Goal: Information Seeking & Learning: Check status

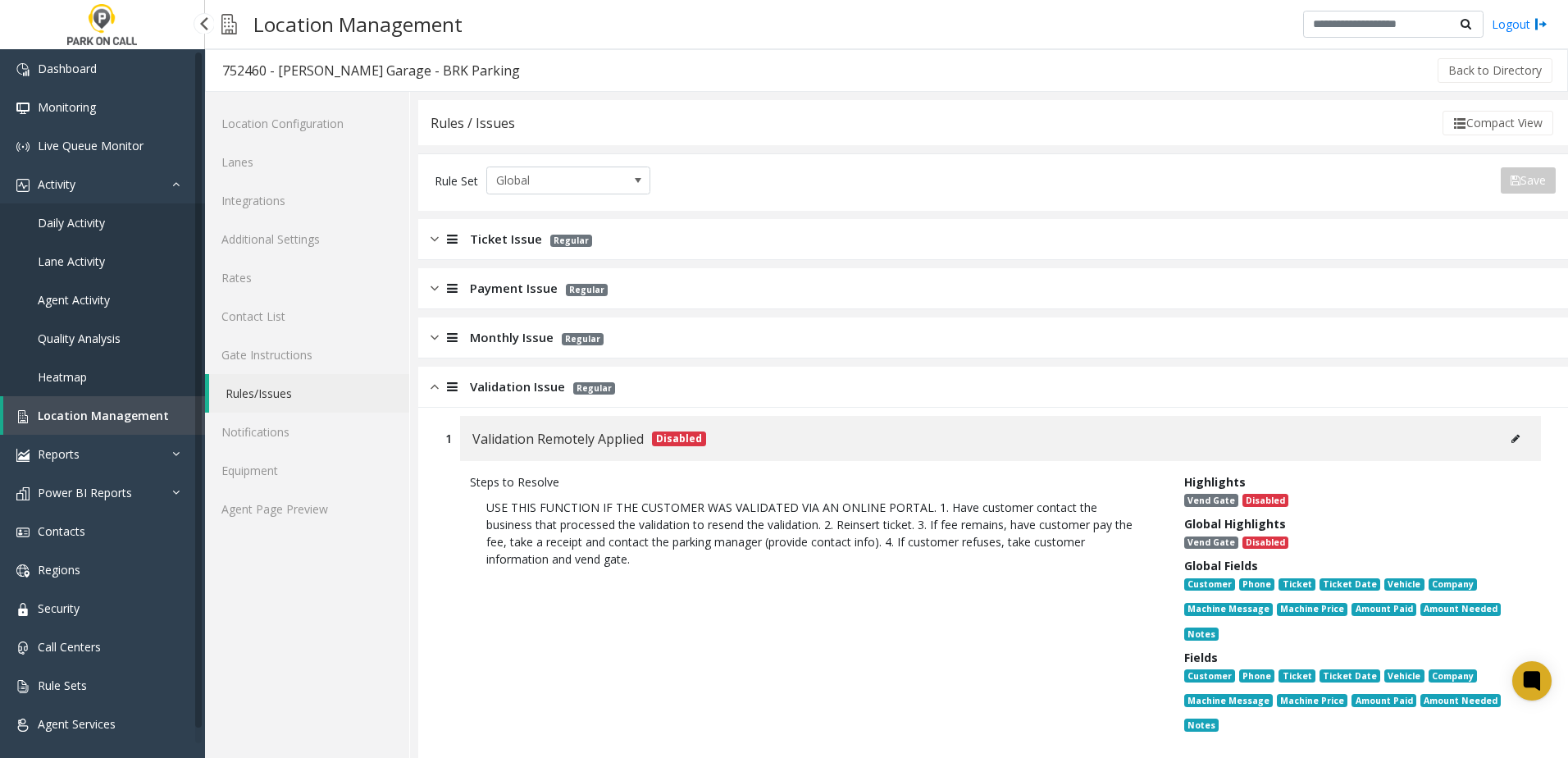
scroll to position [328, 0]
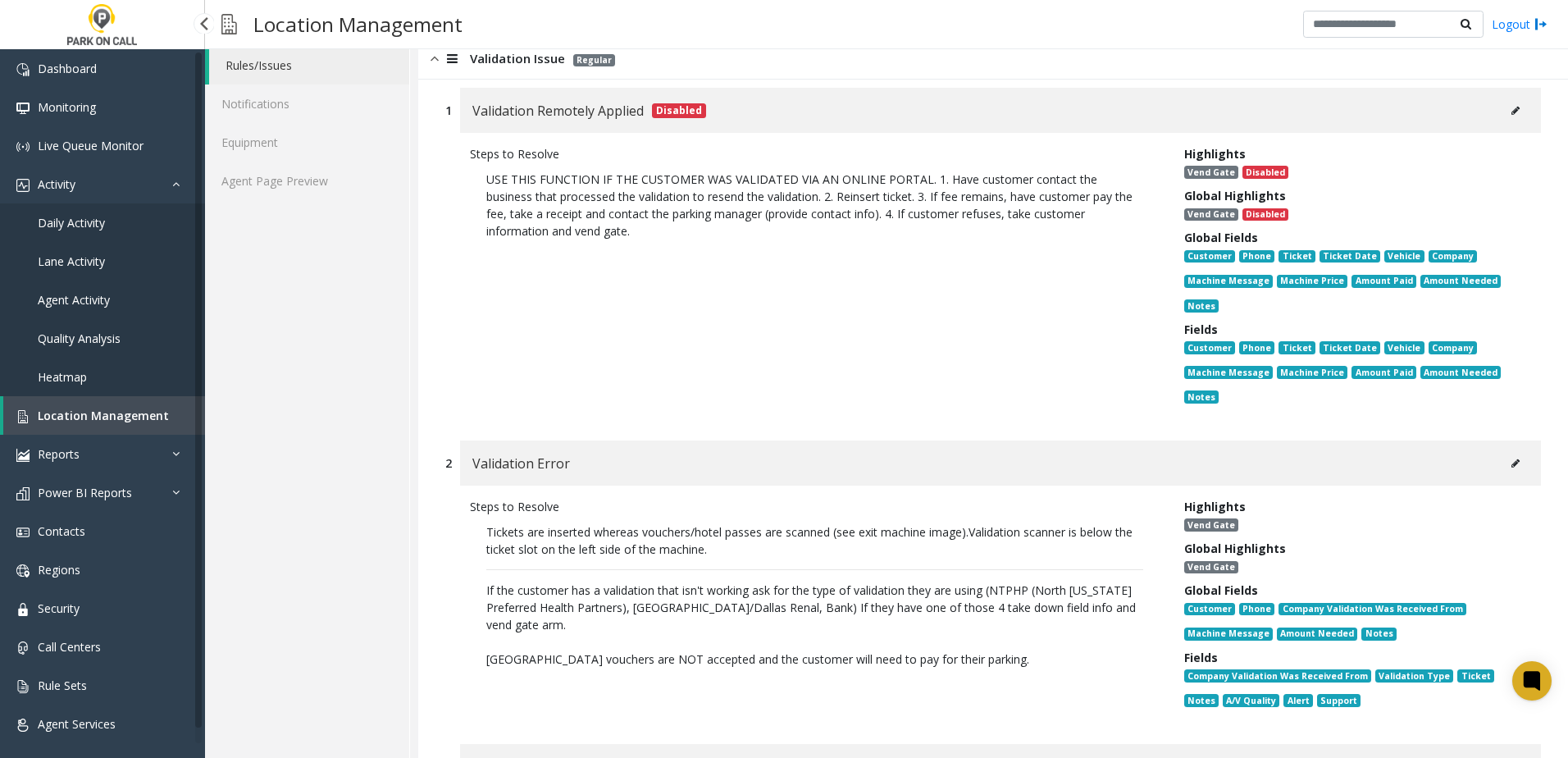
click at [66, 221] on span "Daily Activity" at bounding box center [71, 222] width 67 height 15
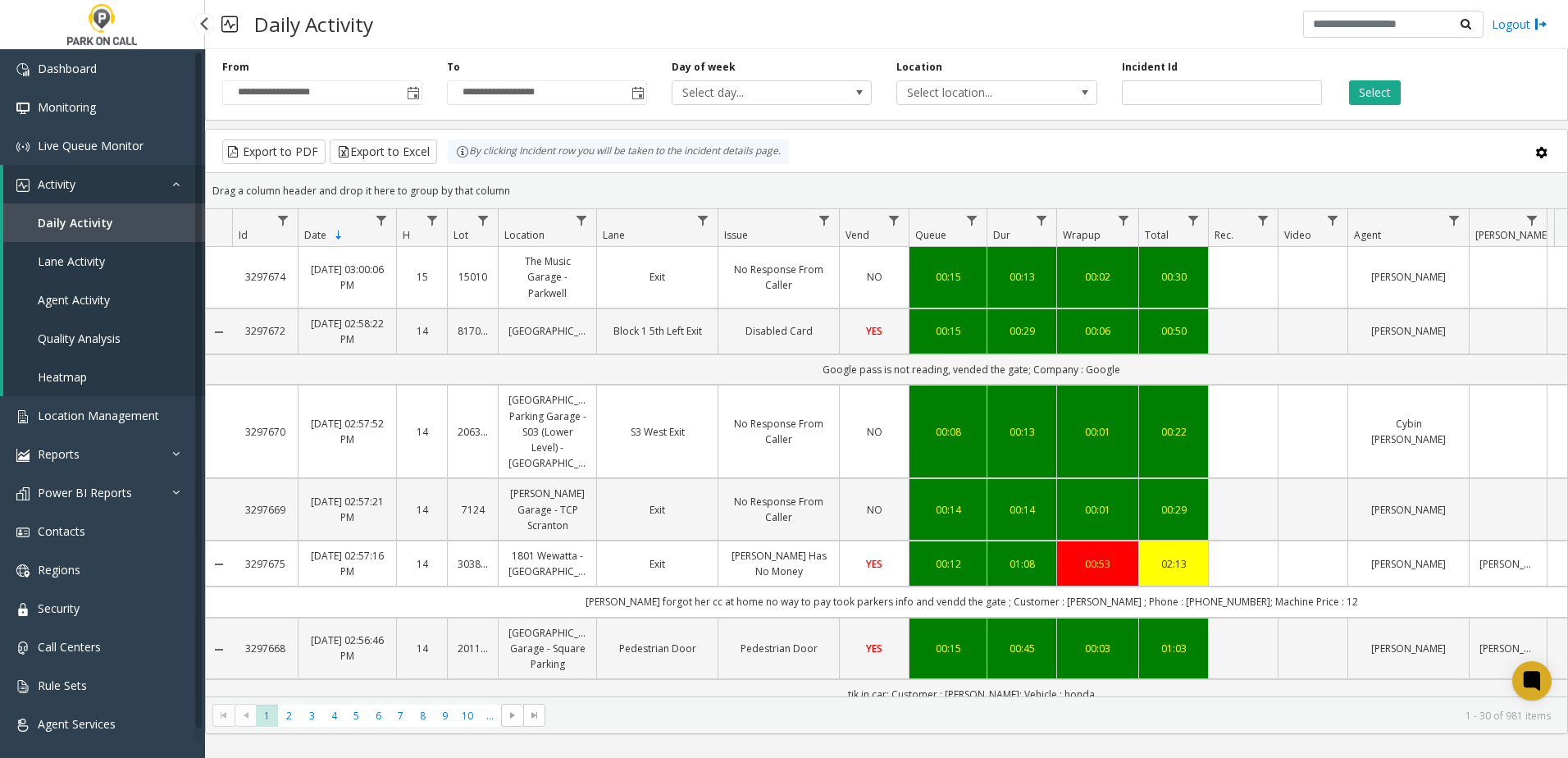
click at [80, 295] on span "Agent Activity" at bounding box center [74, 299] width 72 height 15
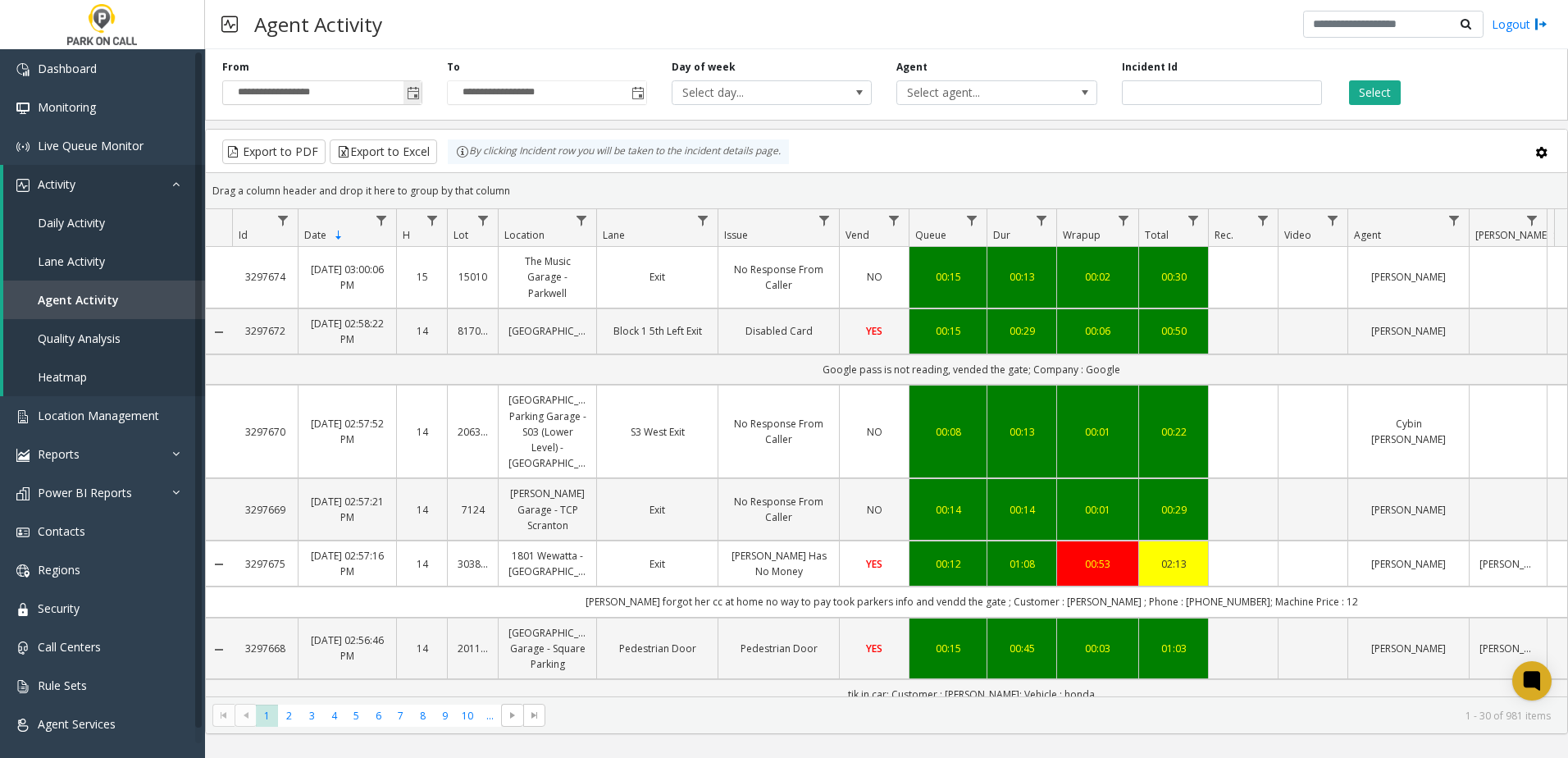
click at [410, 97] on span "Toggle popup" at bounding box center [413, 93] width 13 height 13
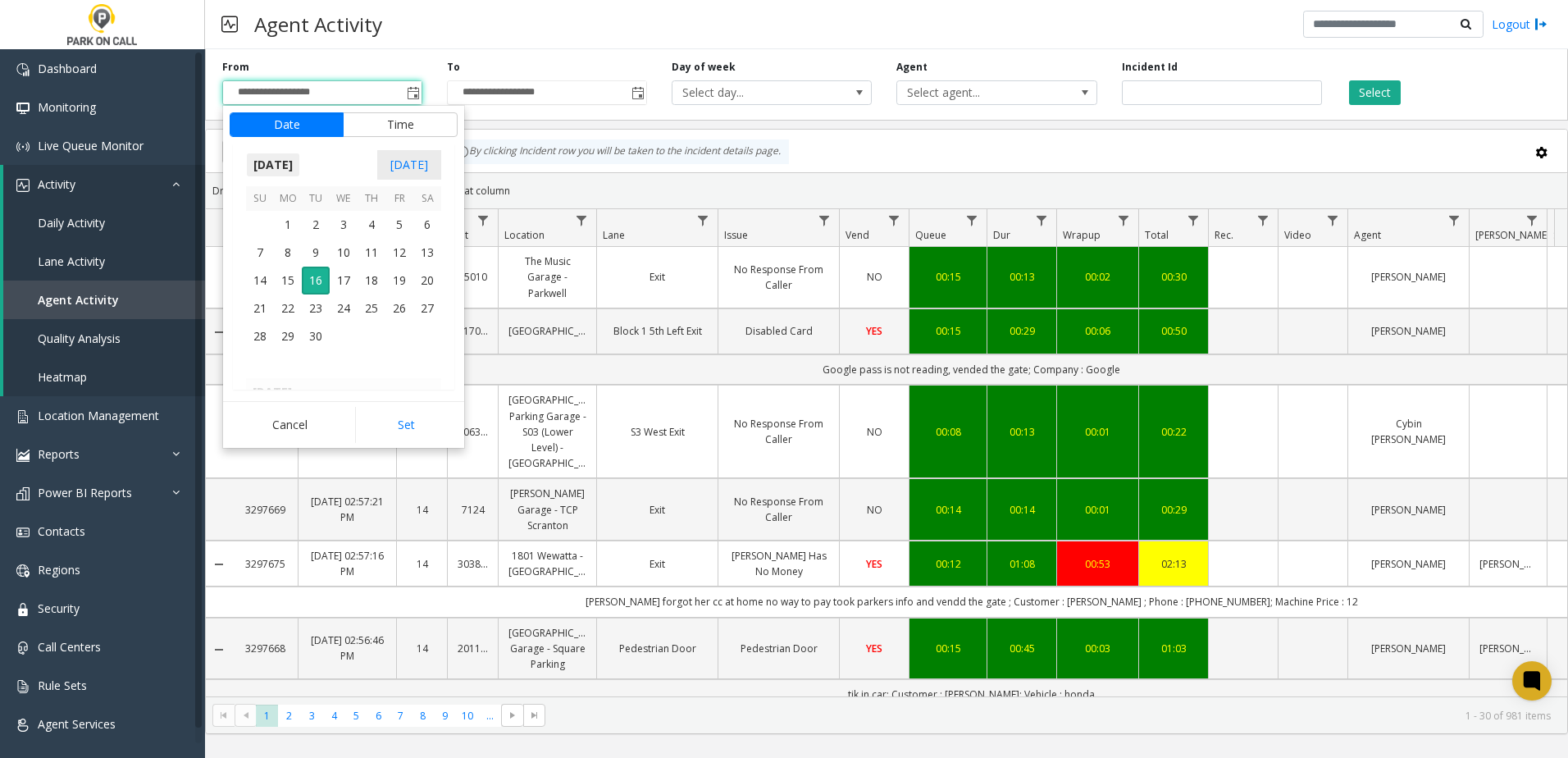
click at [300, 170] on span "[DATE]" at bounding box center [273, 164] width 54 height 24
click at [379, 231] on span "Aug" at bounding box center [383, 240] width 40 height 40
click at [398, 284] on span "15" at bounding box center [399, 280] width 28 height 28
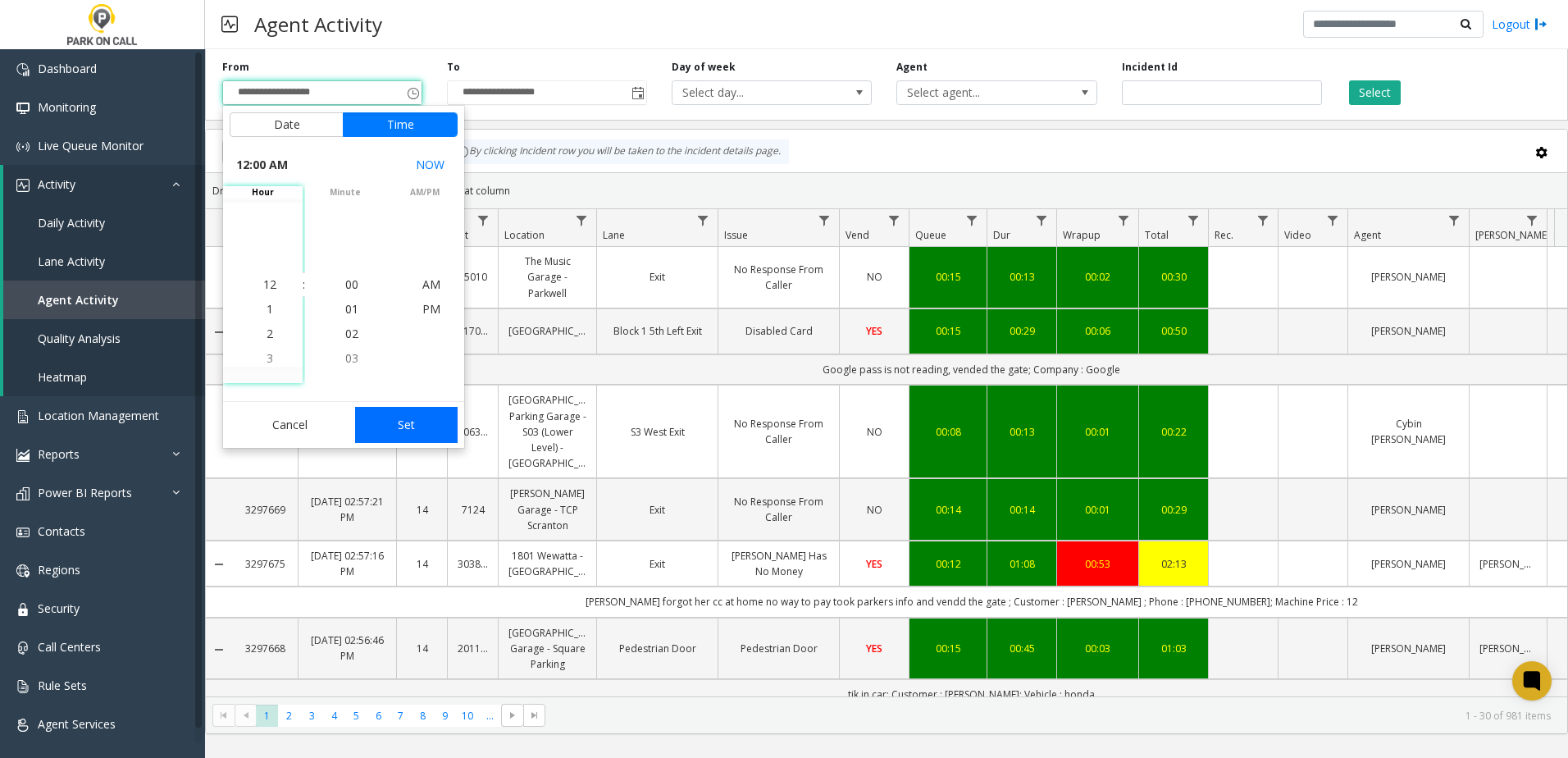
click at [408, 417] on button "Set" at bounding box center [406, 425] width 103 height 36
type input "**********"
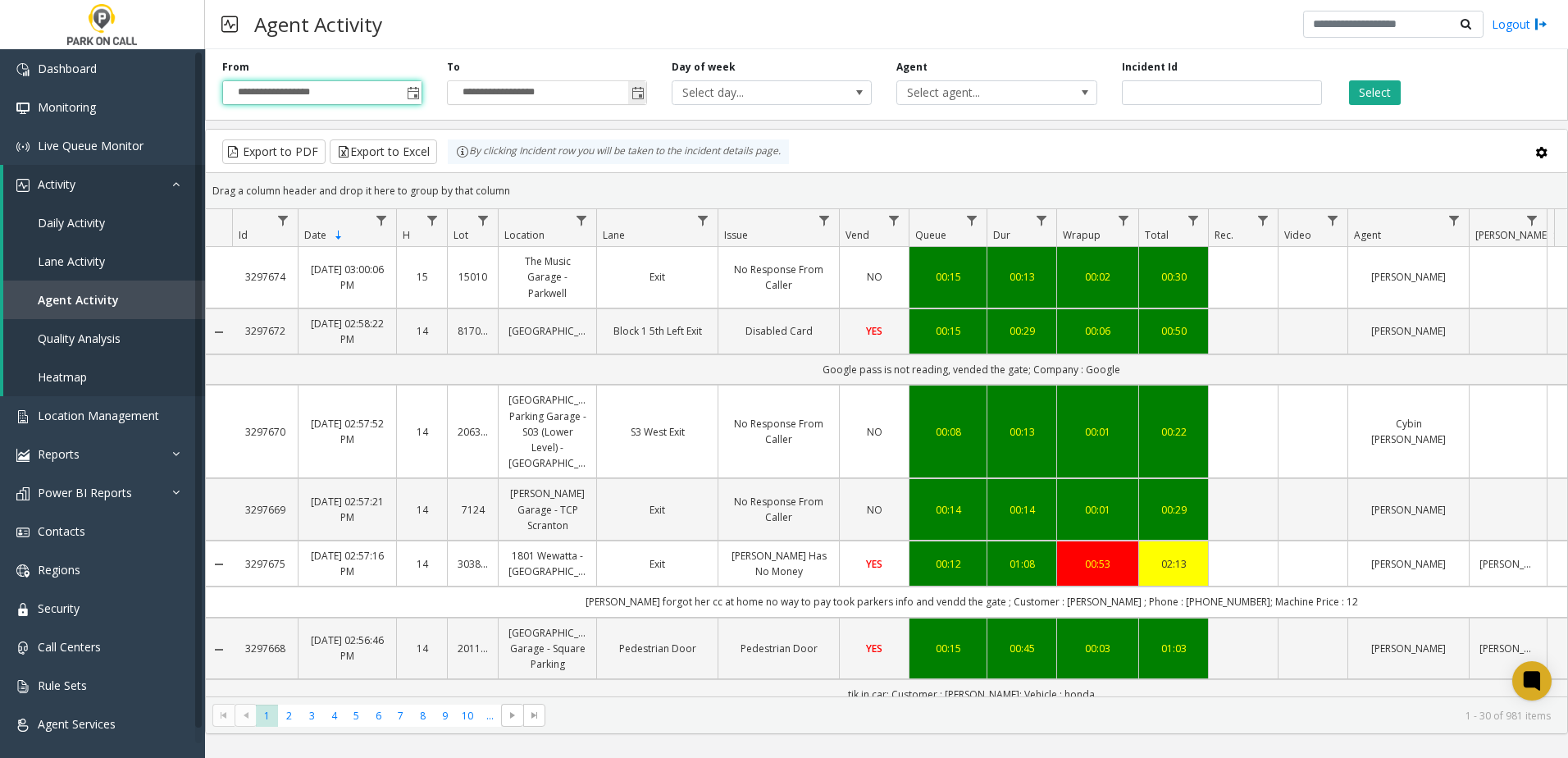
click at [642, 92] on span "Toggle popup" at bounding box center [638, 93] width 13 height 13
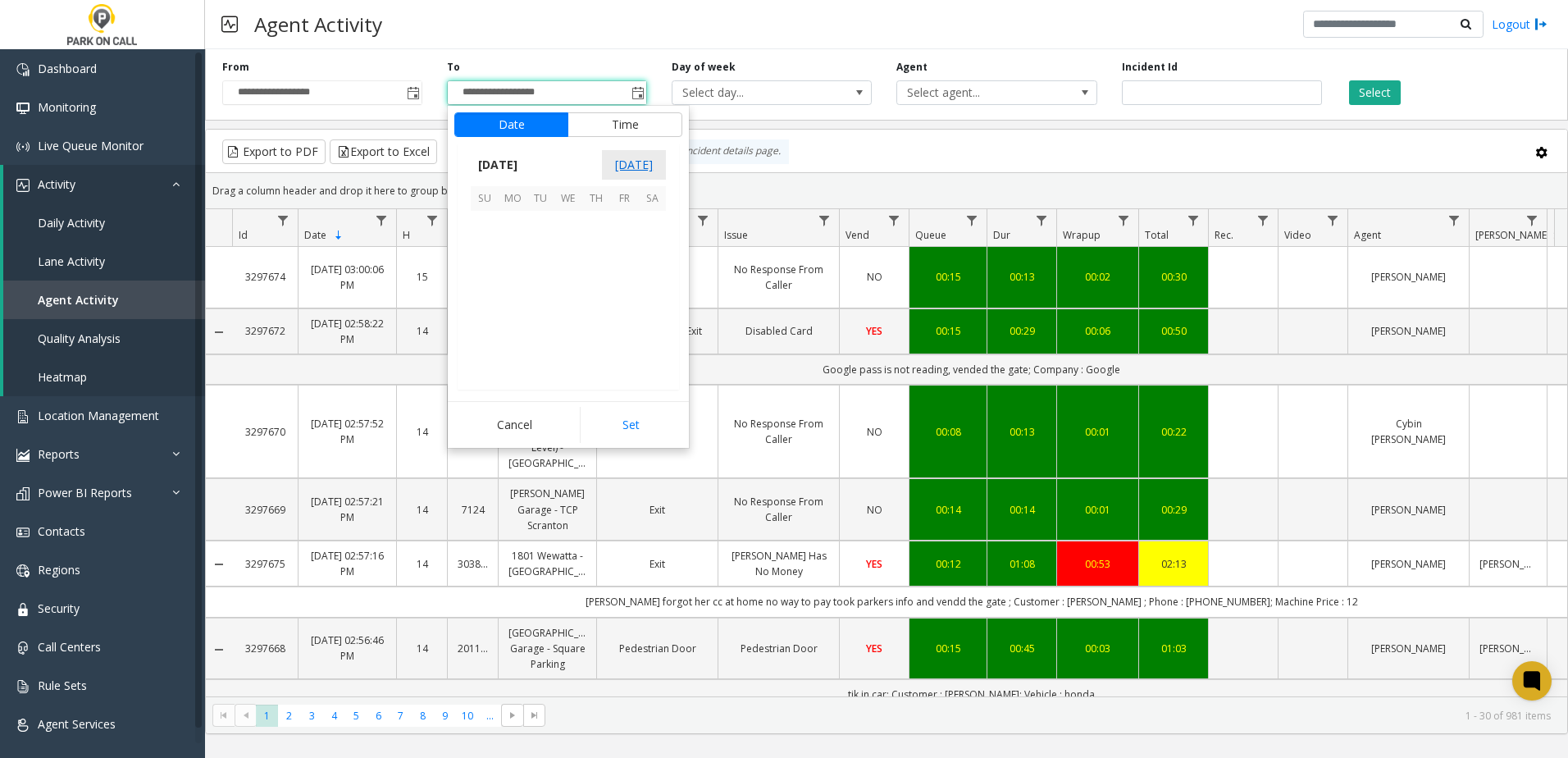
scroll to position [24, 0]
click at [524, 160] on span "[DATE]" at bounding box center [498, 164] width 54 height 24
click at [602, 234] on span "Aug" at bounding box center [608, 240] width 40 height 40
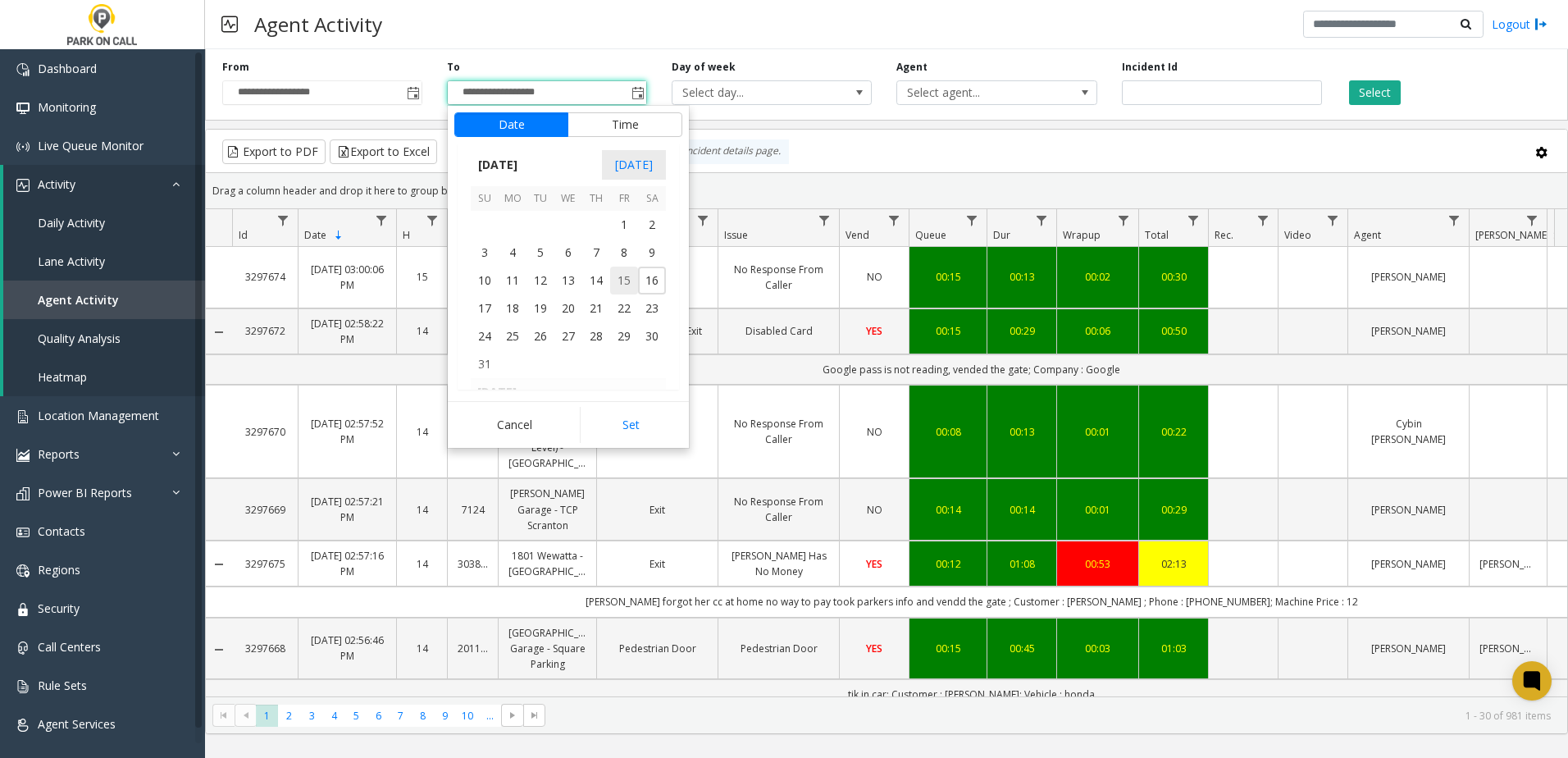
click at [618, 277] on span "15" at bounding box center [623, 280] width 28 height 28
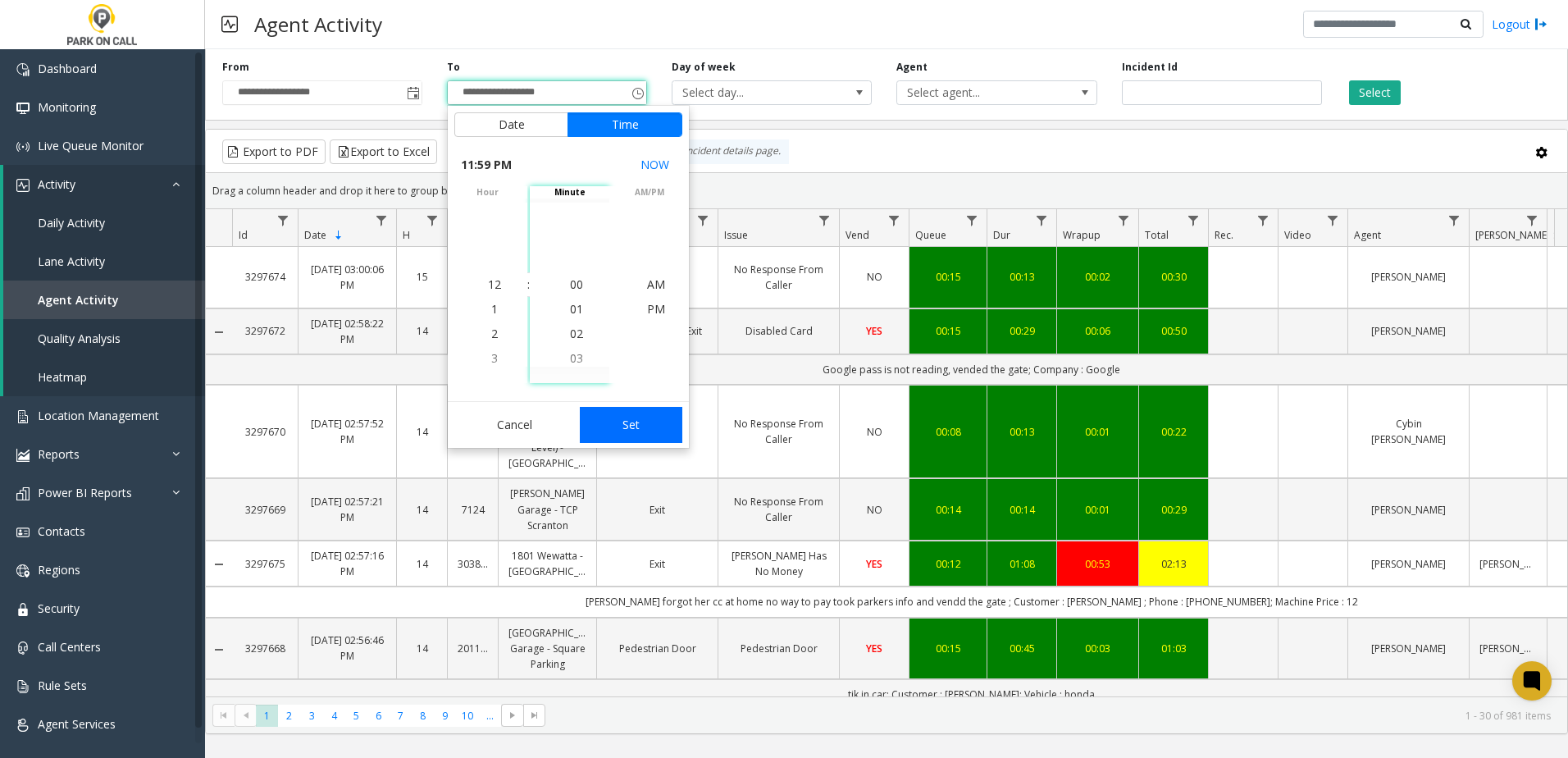
scroll to position [24, 0]
click at [650, 410] on button "Set" at bounding box center [631, 425] width 103 height 36
type input "**********"
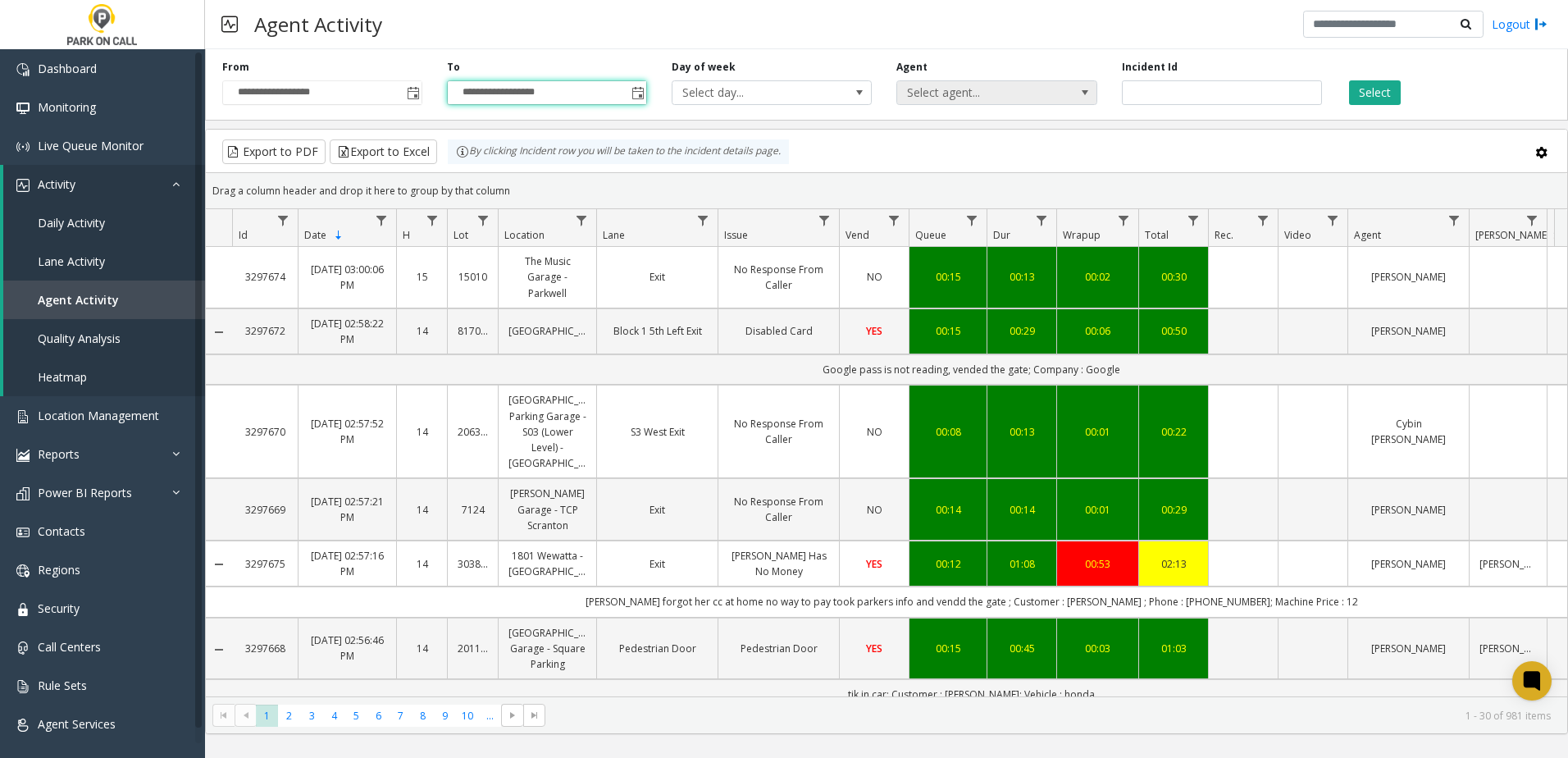
click at [1035, 93] on span "Select agent..." at bounding box center [976, 93] width 159 height 23
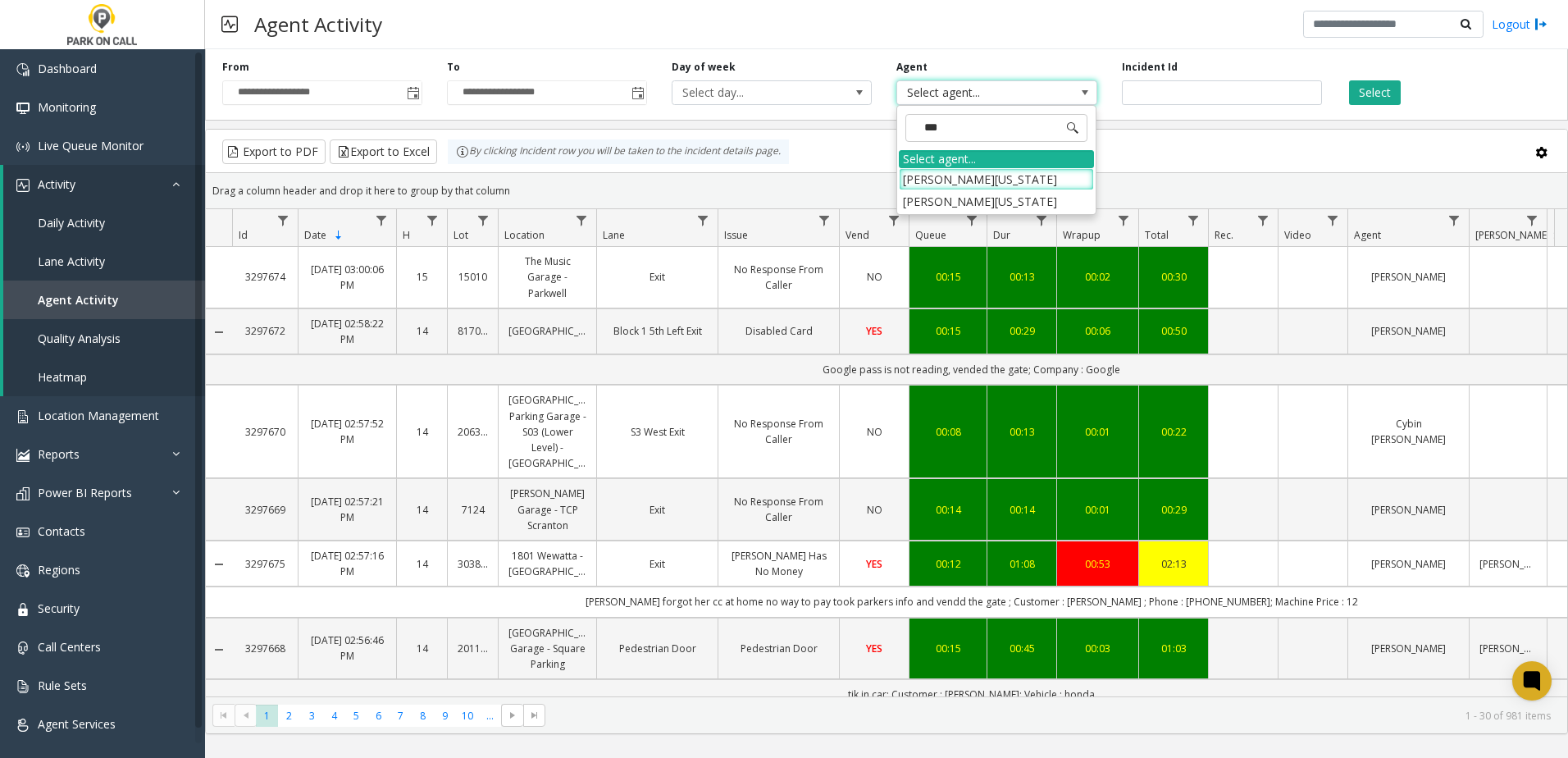
type input "****"
click at [1009, 182] on li "[PERSON_NAME][US_STATE]" at bounding box center [996, 179] width 195 height 22
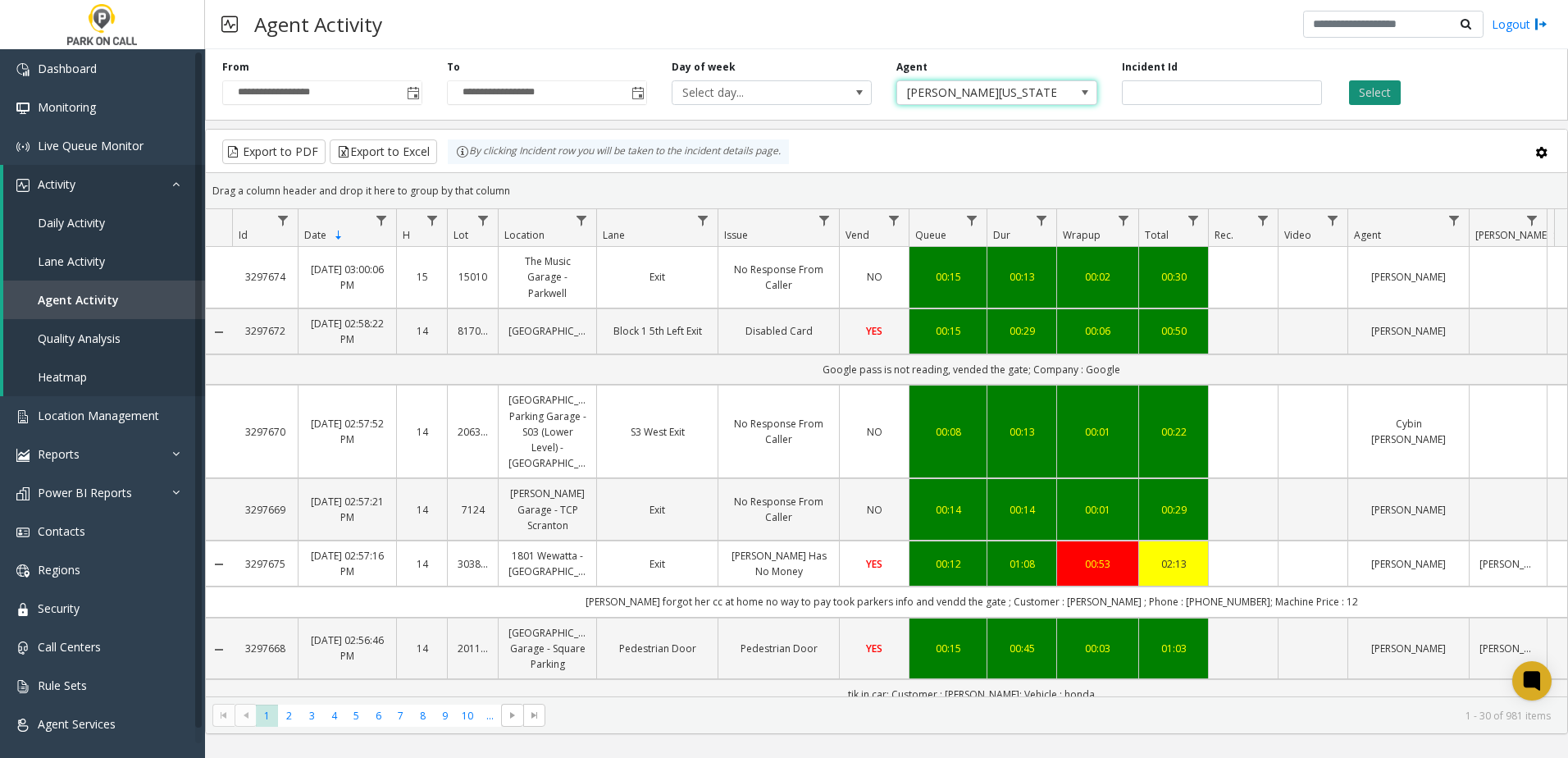
click at [1381, 96] on button "Select" at bounding box center [1375, 92] width 52 height 24
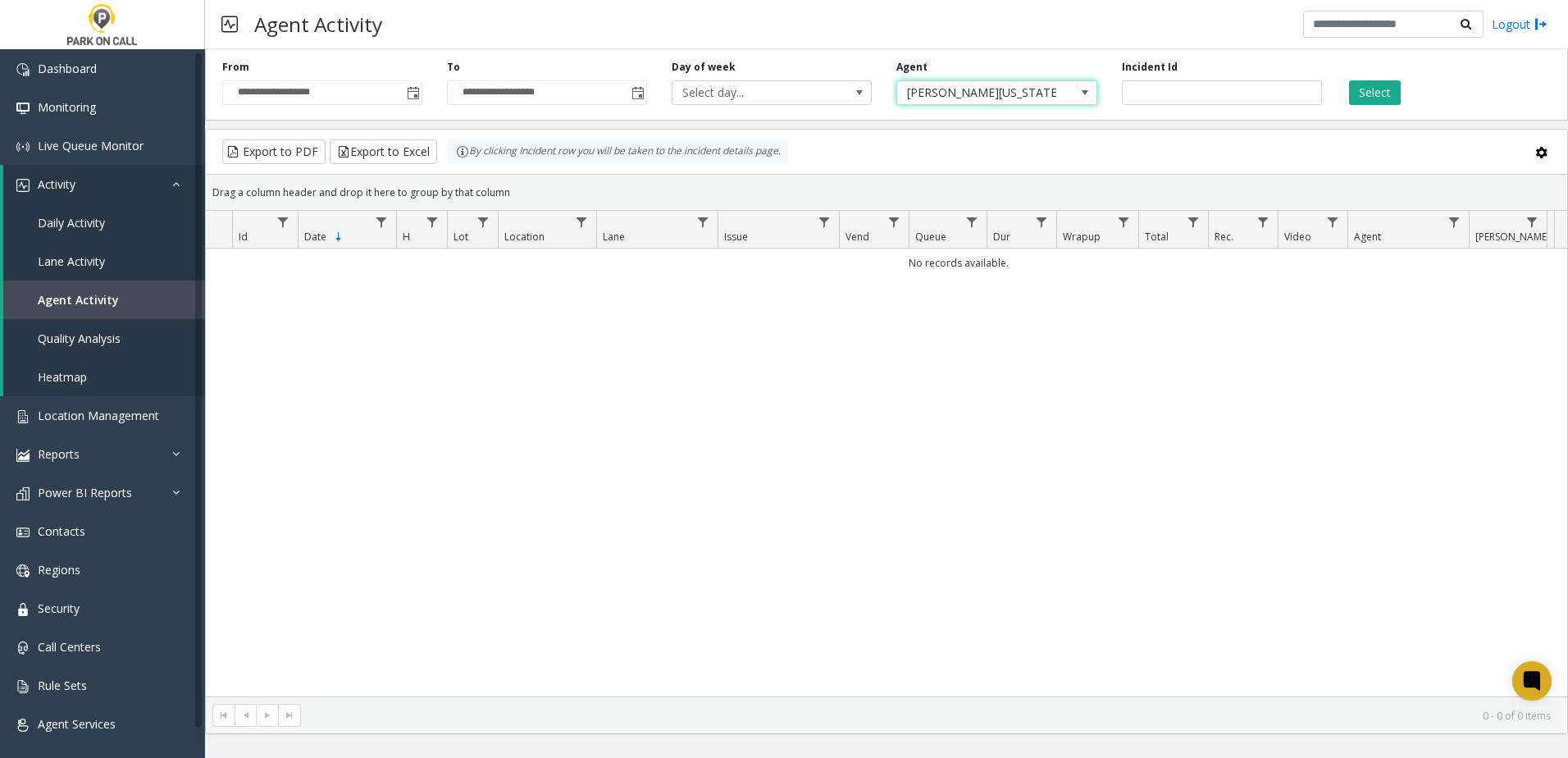
click at [993, 96] on span "[PERSON_NAME][US_STATE]" at bounding box center [976, 93] width 159 height 23
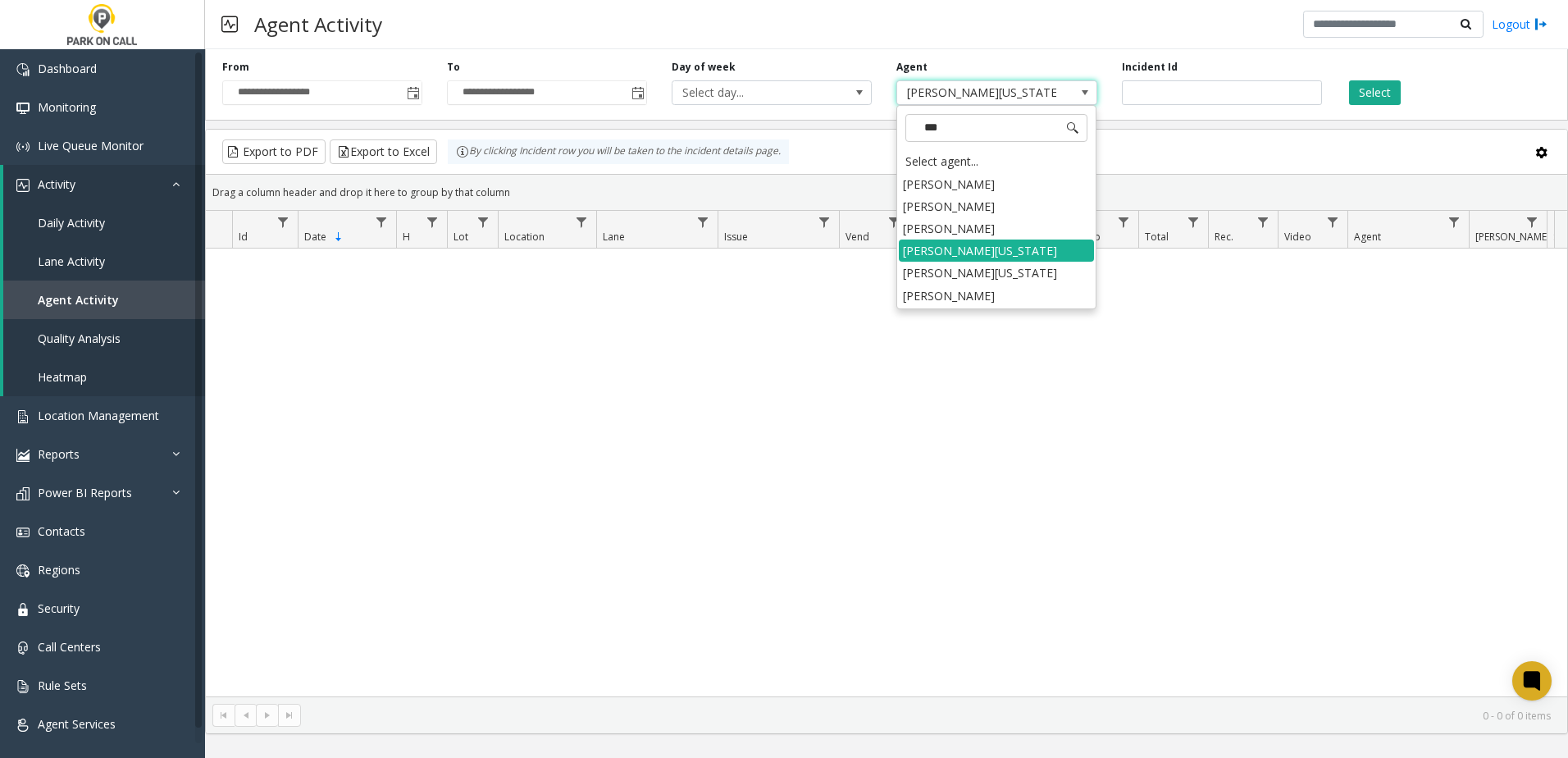
type input "****"
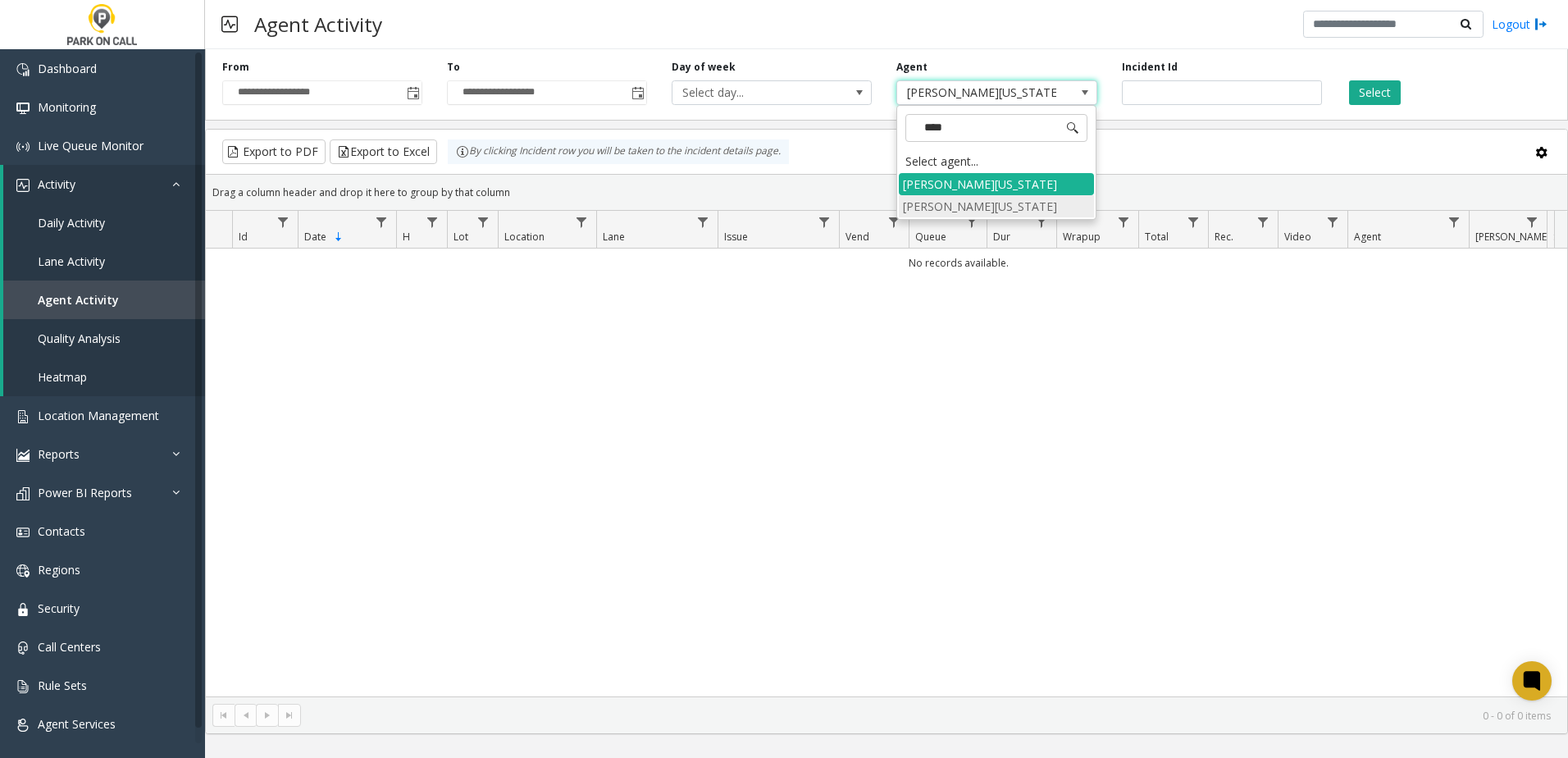
click at [998, 201] on li "[PERSON_NAME][US_STATE]" at bounding box center [996, 206] width 195 height 22
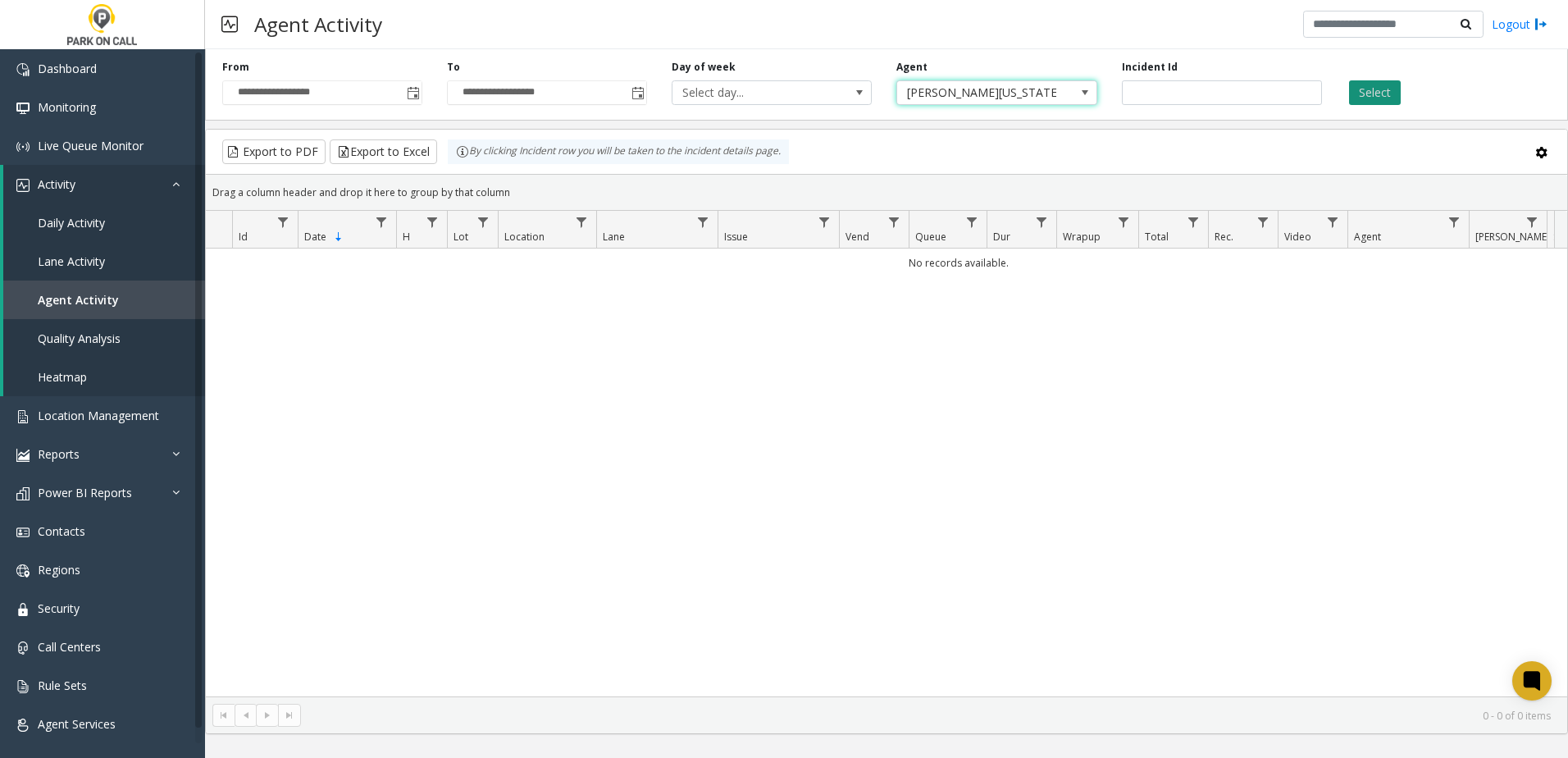
click at [1364, 93] on button "Select" at bounding box center [1375, 92] width 52 height 24
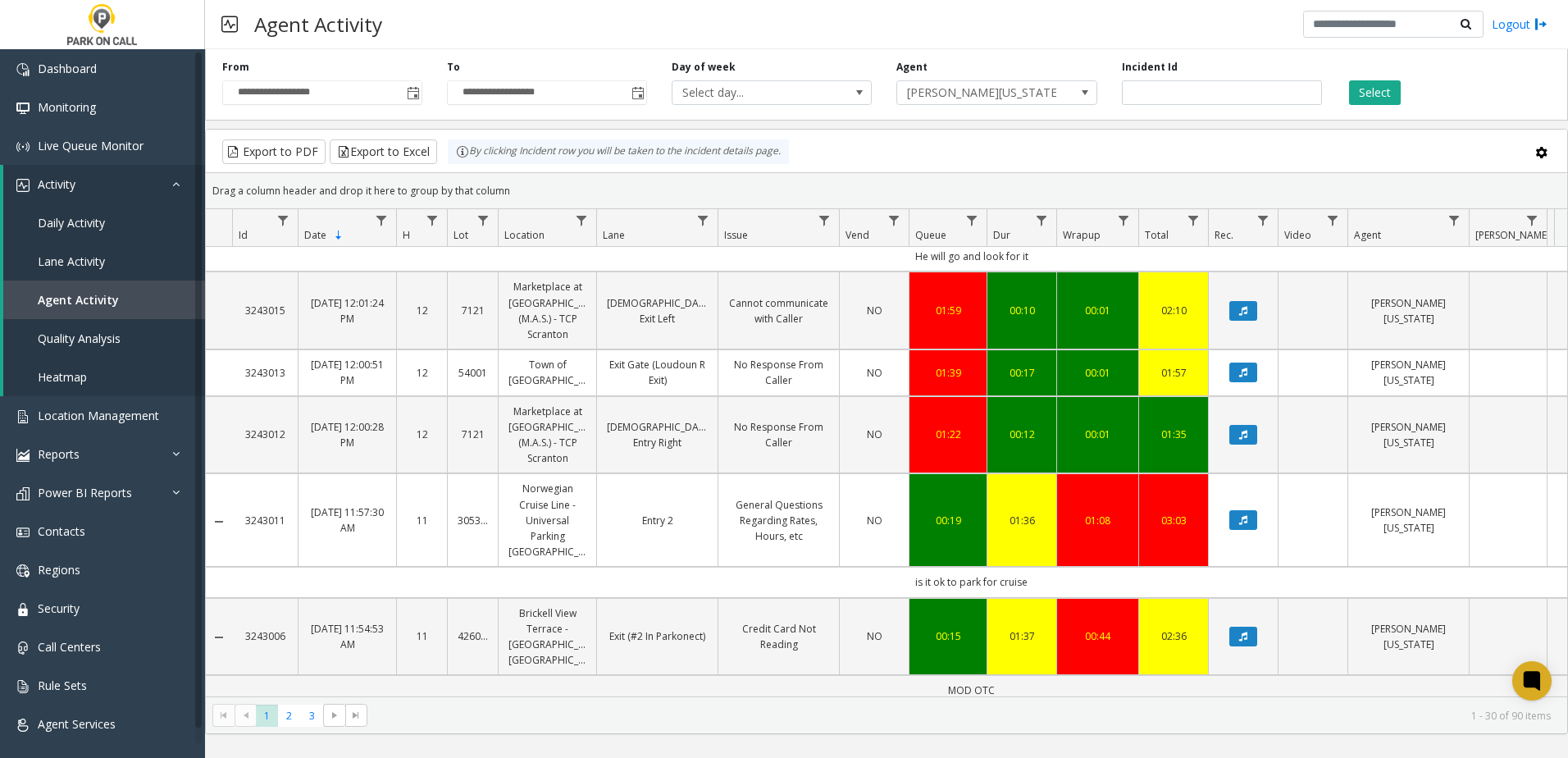
scroll to position [2065, 0]
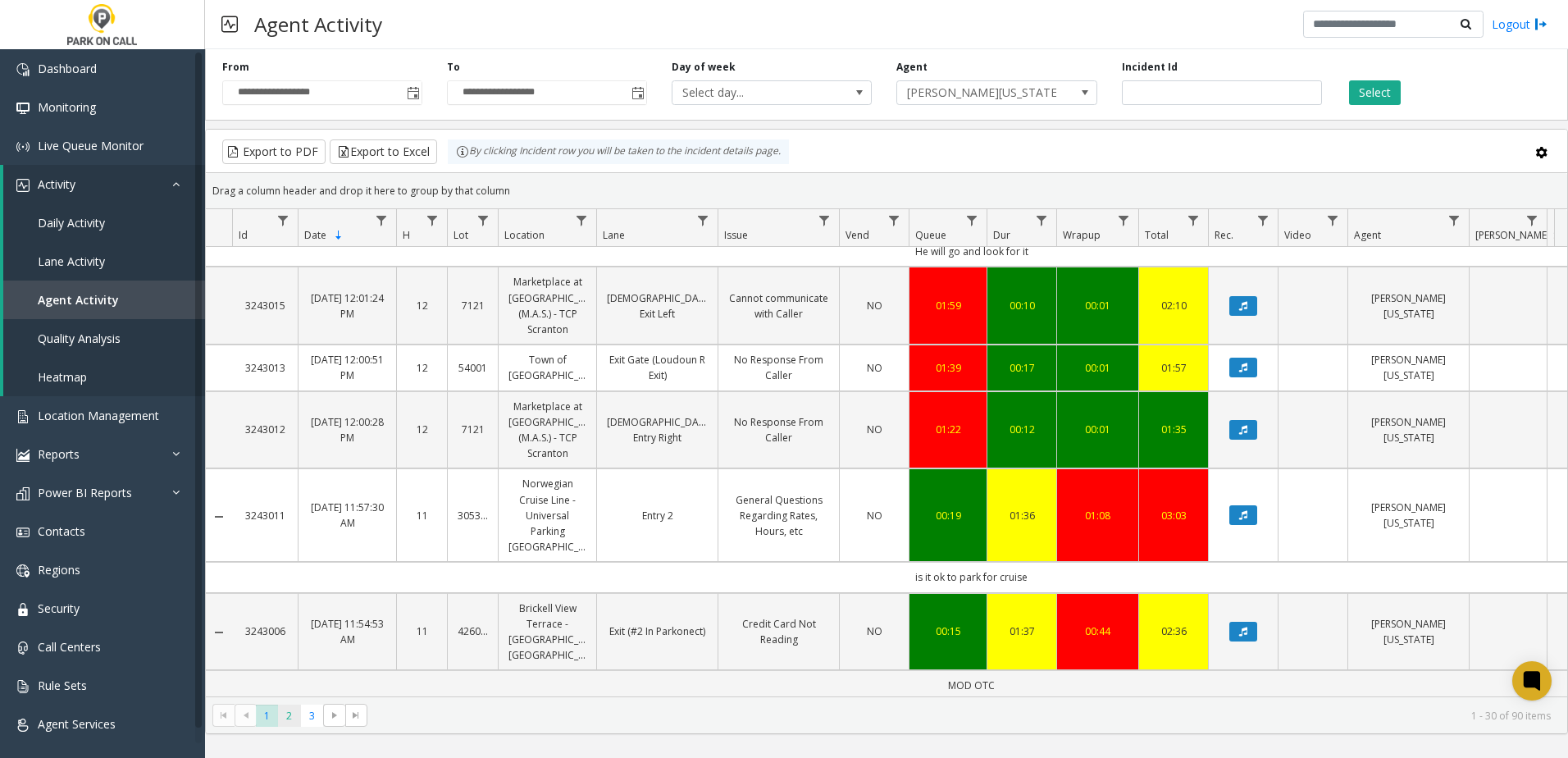
click at [293, 719] on span "2" at bounding box center [289, 715] width 22 height 22
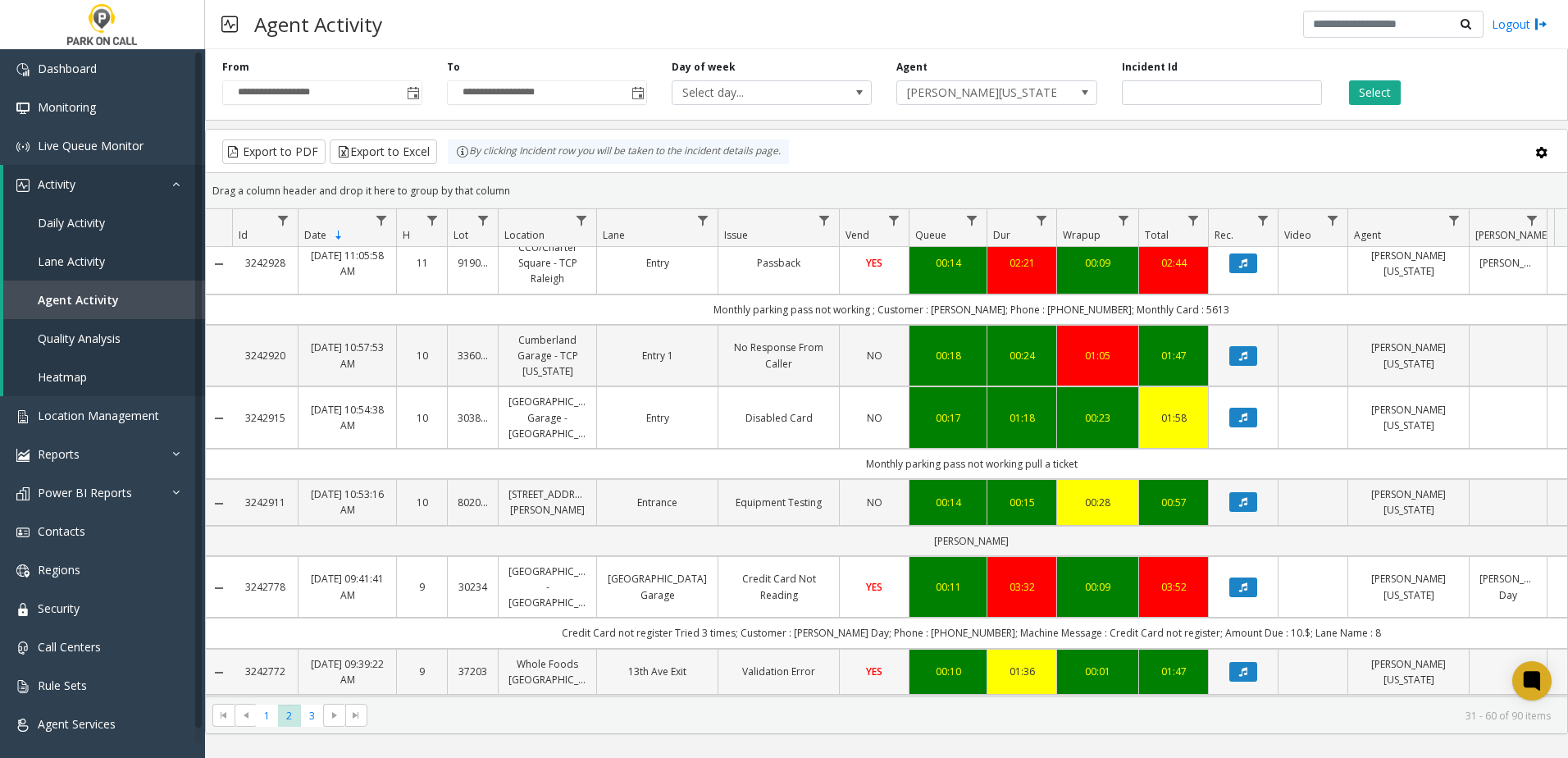
scroll to position [1394, 0]
